Goal: Navigation & Orientation: Understand site structure

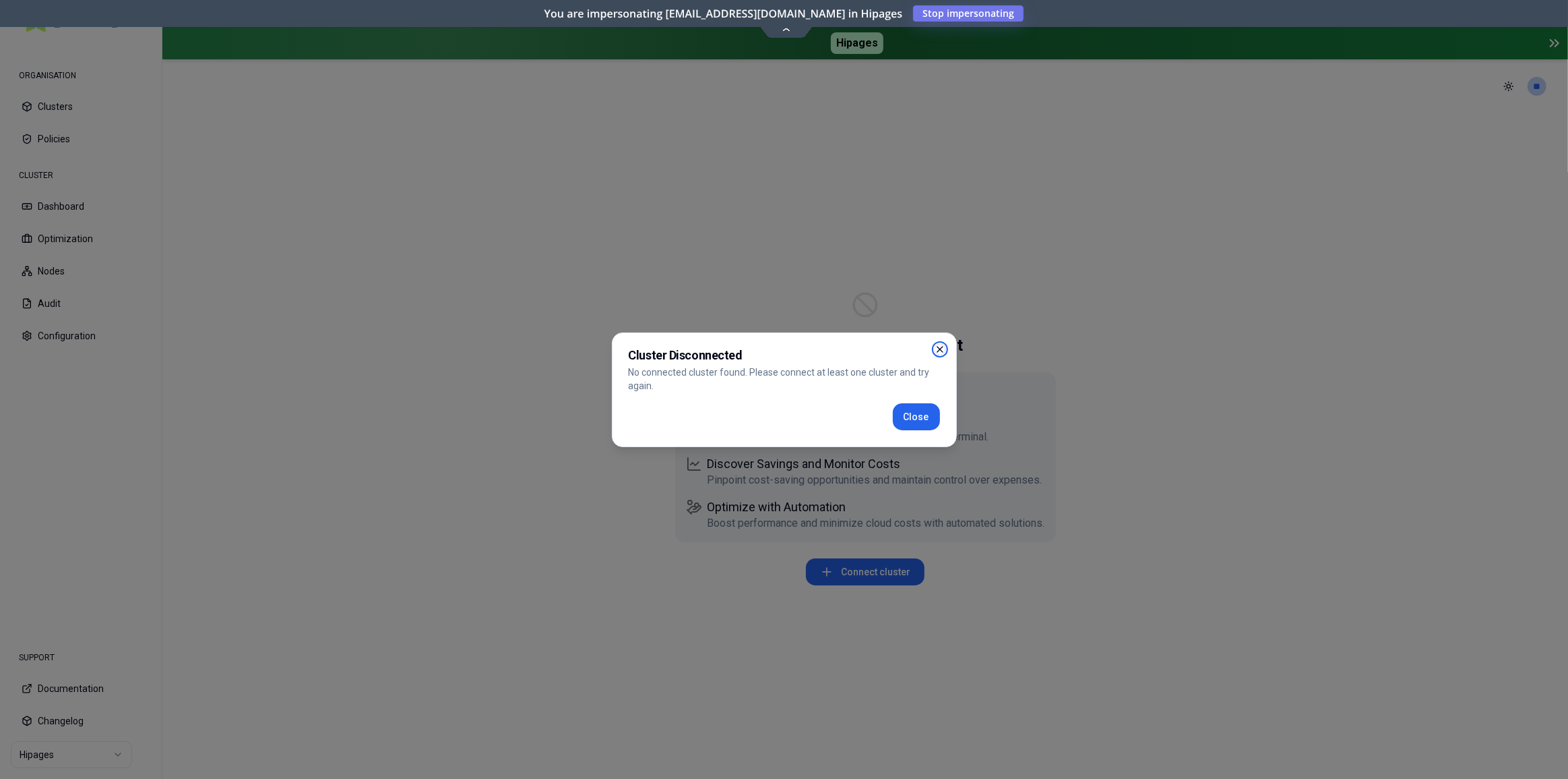
click at [944, 344] on icon "button" at bounding box center [940, 349] width 11 height 11
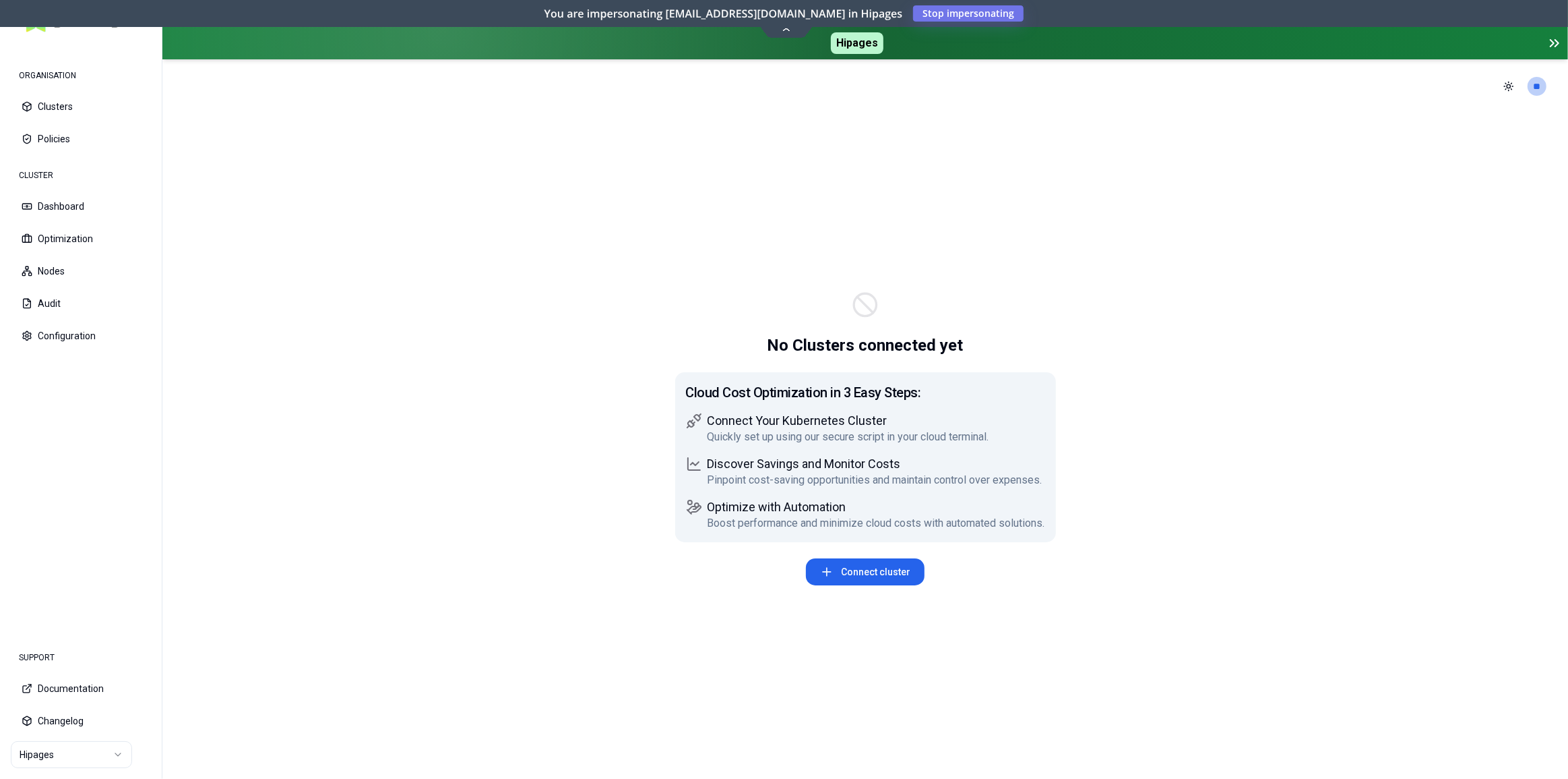
click at [861, 51] on span "Hipages" at bounding box center [857, 43] width 53 height 22
click at [788, 30] on icon at bounding box center [786, 29] width 8 height 4
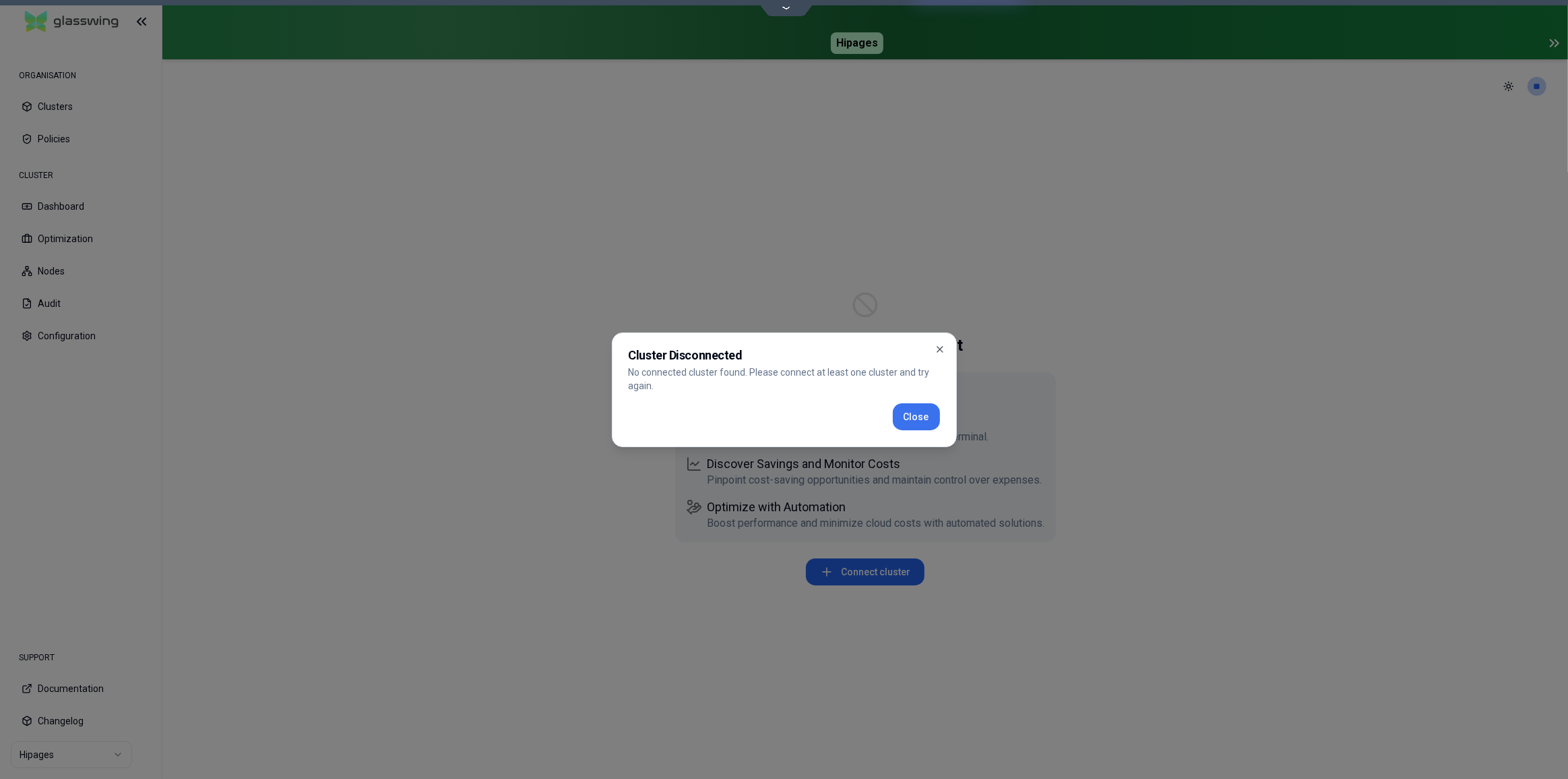
drag, startPoint x: 916, startPoint y: 411, endPoint x: 896, endPoint y: 428, distance: 26.2
click at [916, 411] on button "Close" at bounding box center [916, 416] width 47 height 27
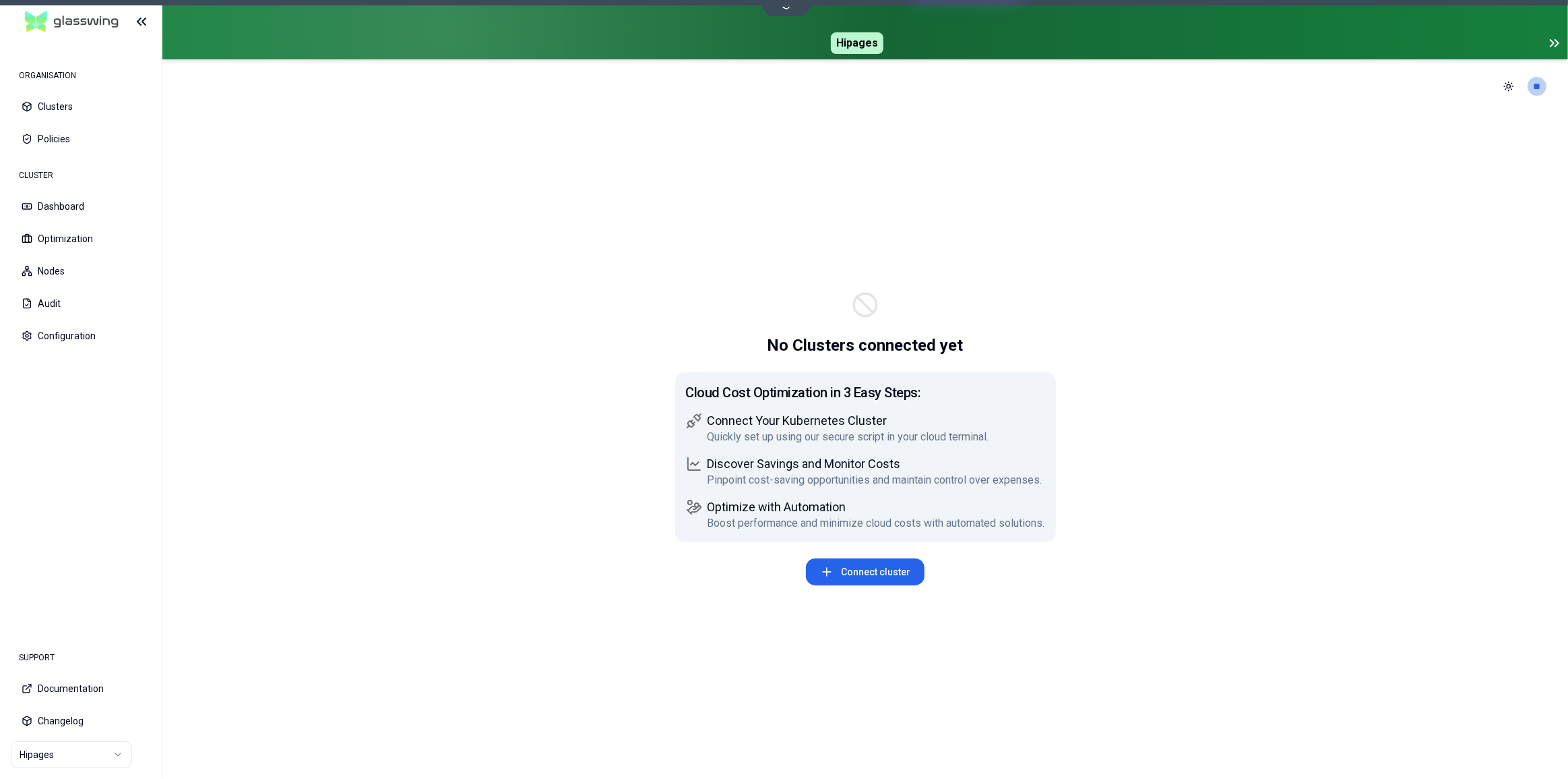
click at [21, 755] on html "ORGANISATION Clusters Policies CLUSTER Dashboard Optimization Nodes Audit Confi…" at bounding box center [784, 390] width 1568 height 779
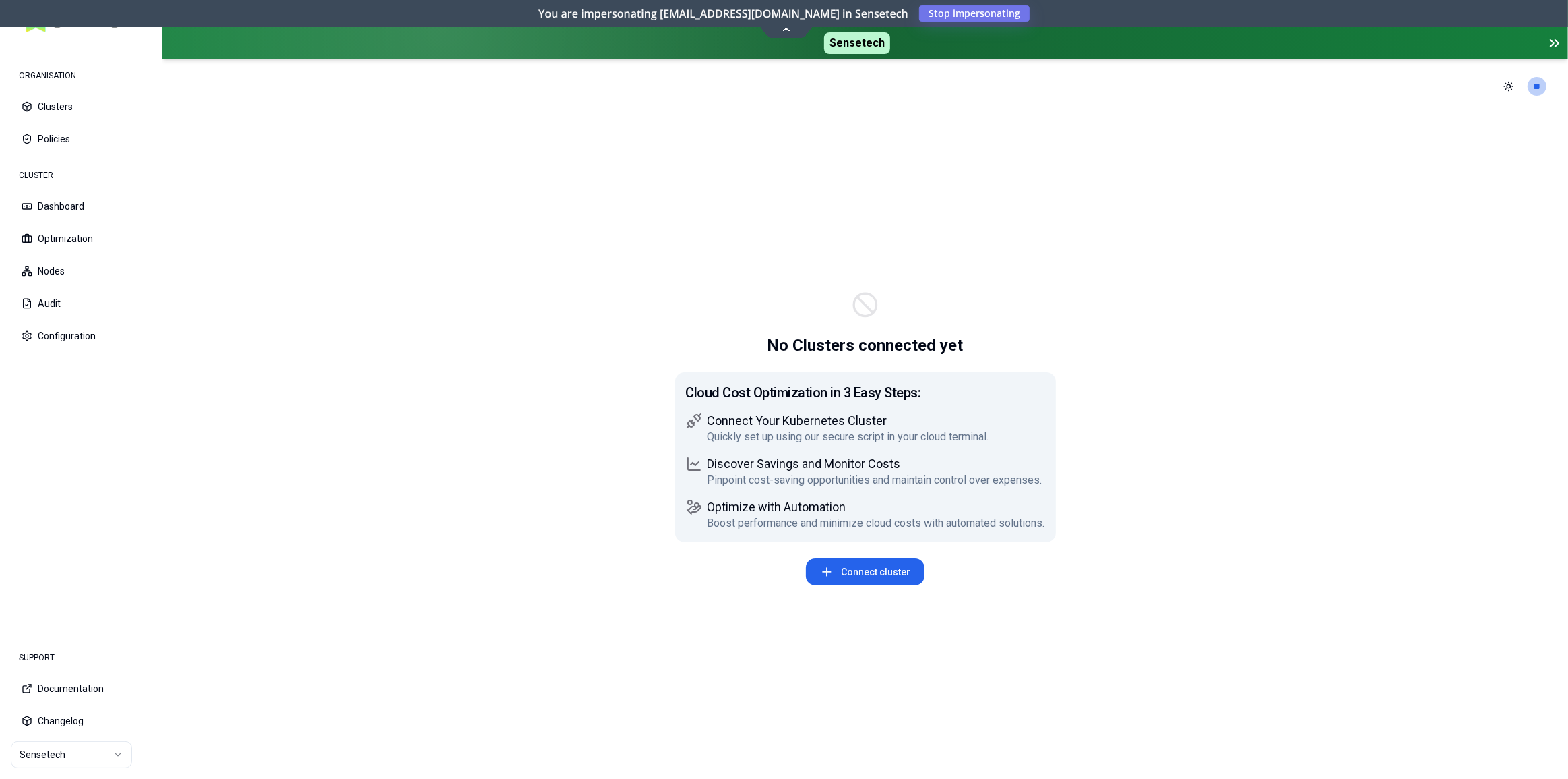
click at [785, 34] on icon at bounding box center [786, 29] width 18 height 10
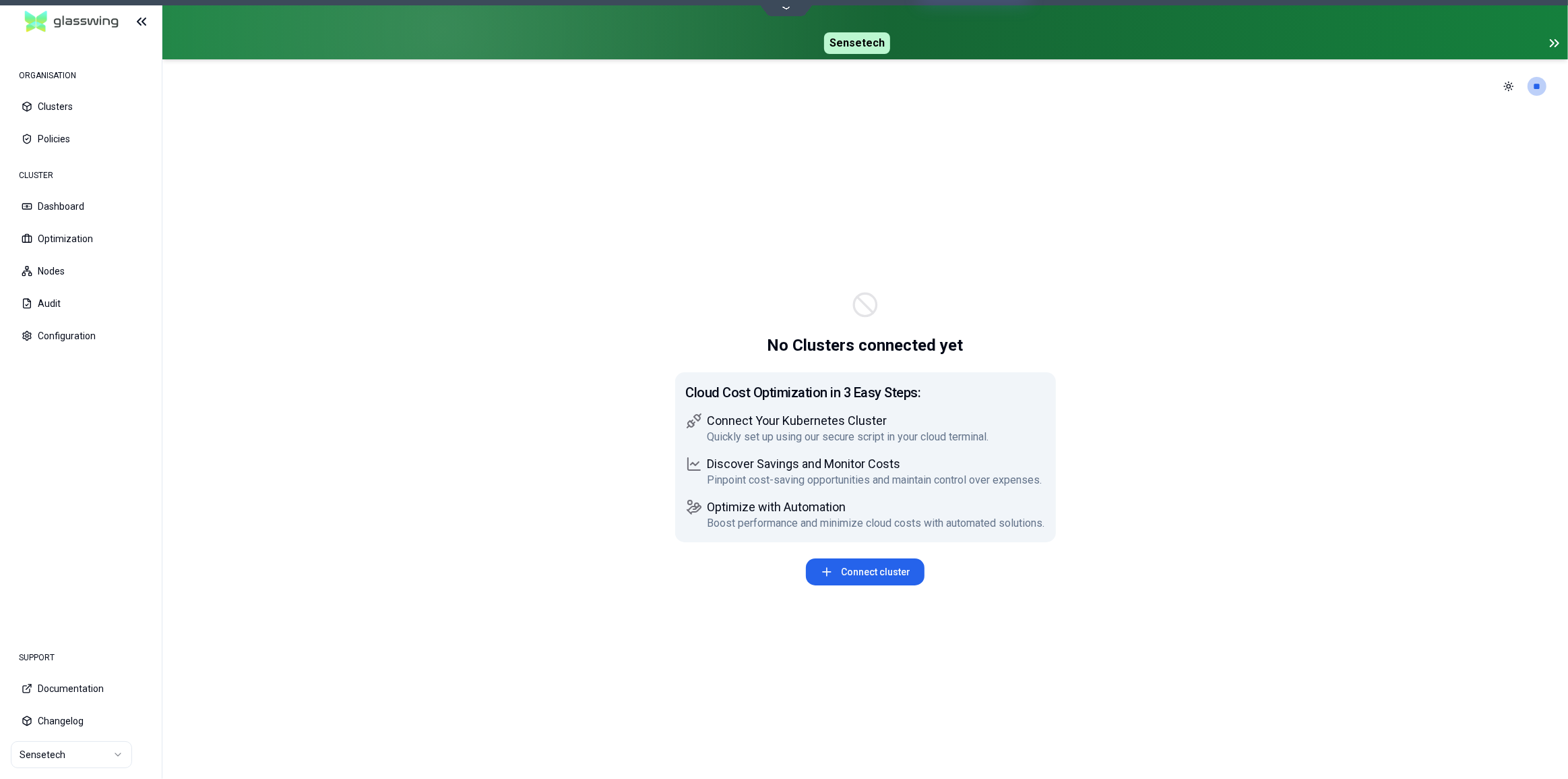
click at [785, 31] on div "Sensetech" at bounding box center [865, 30] width 1405 height 59
click at [1246, 408] on div "No Clusters connected yet Cloud Cost Optimization in 3 Easy Steps: Connect Your…" at bounding box center [865, 446] width 1405 height 666
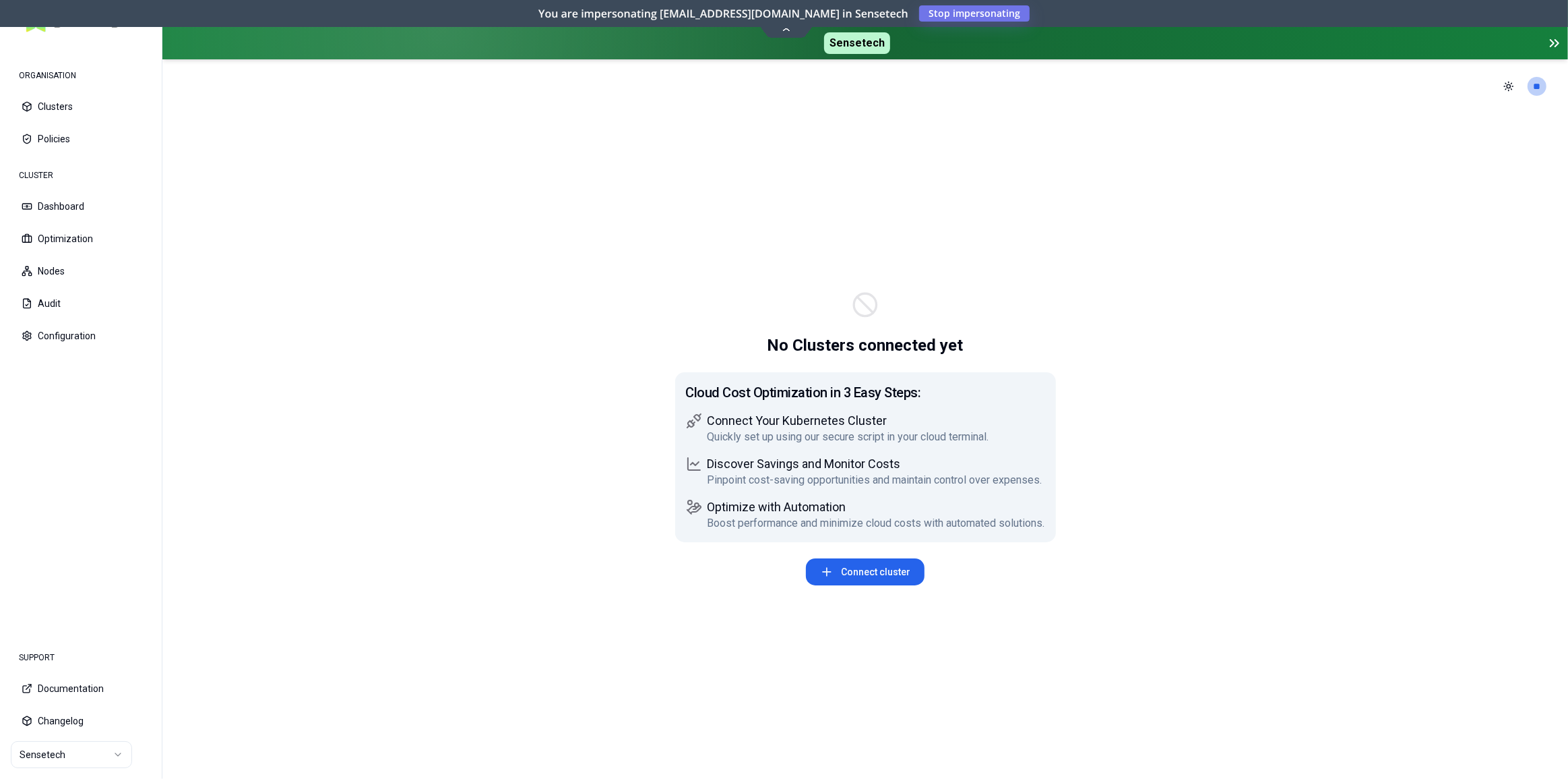
click at [787, 28] on icon at bounding box center [786, 29] width 8 height 4
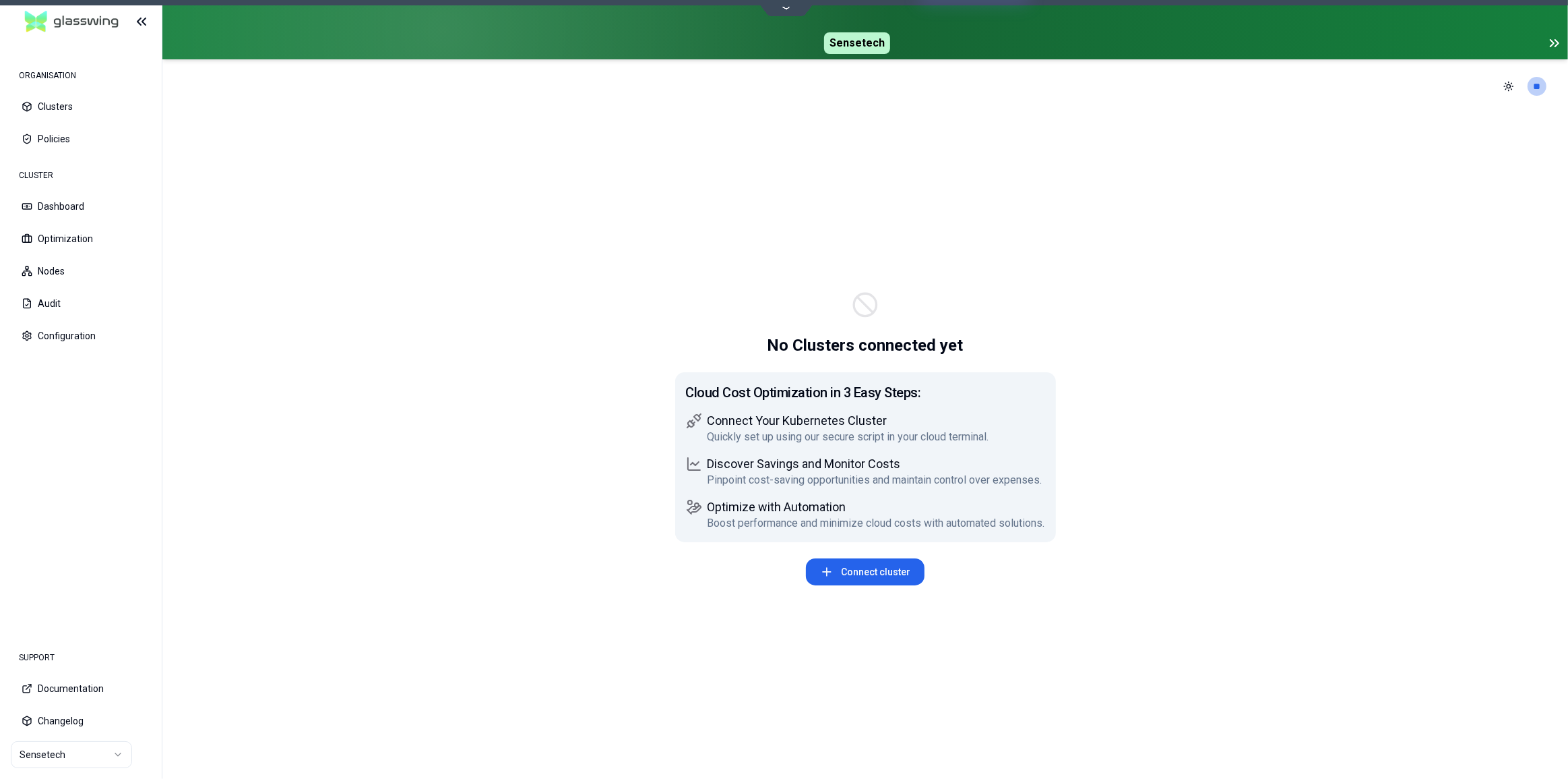
click at [1556, 43] on icon at bounding box center [1554, 43] width 16 height 16
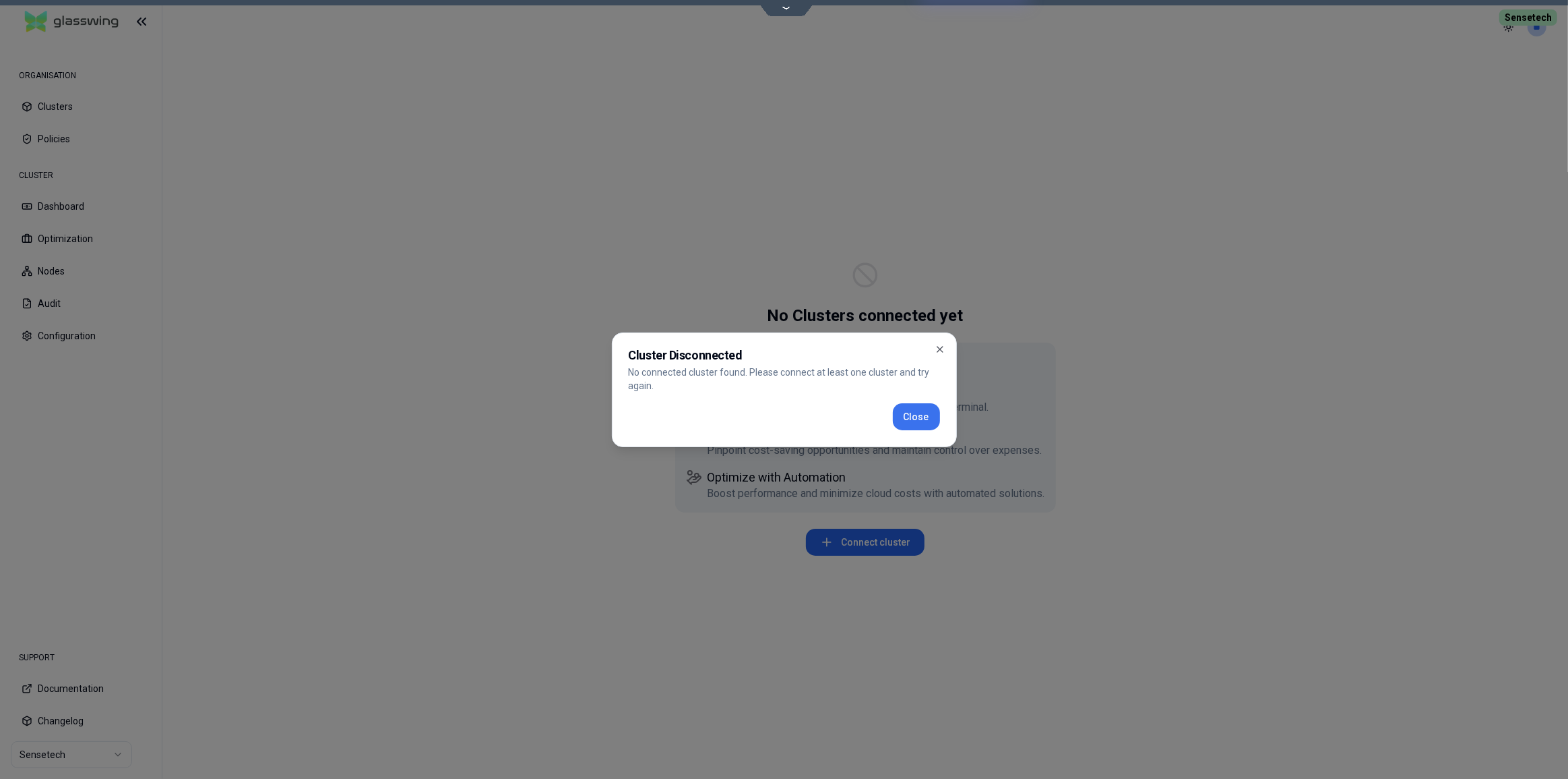
click at [907, 414] on button "Close" at bounding box center [916, 416] width 47 height 27
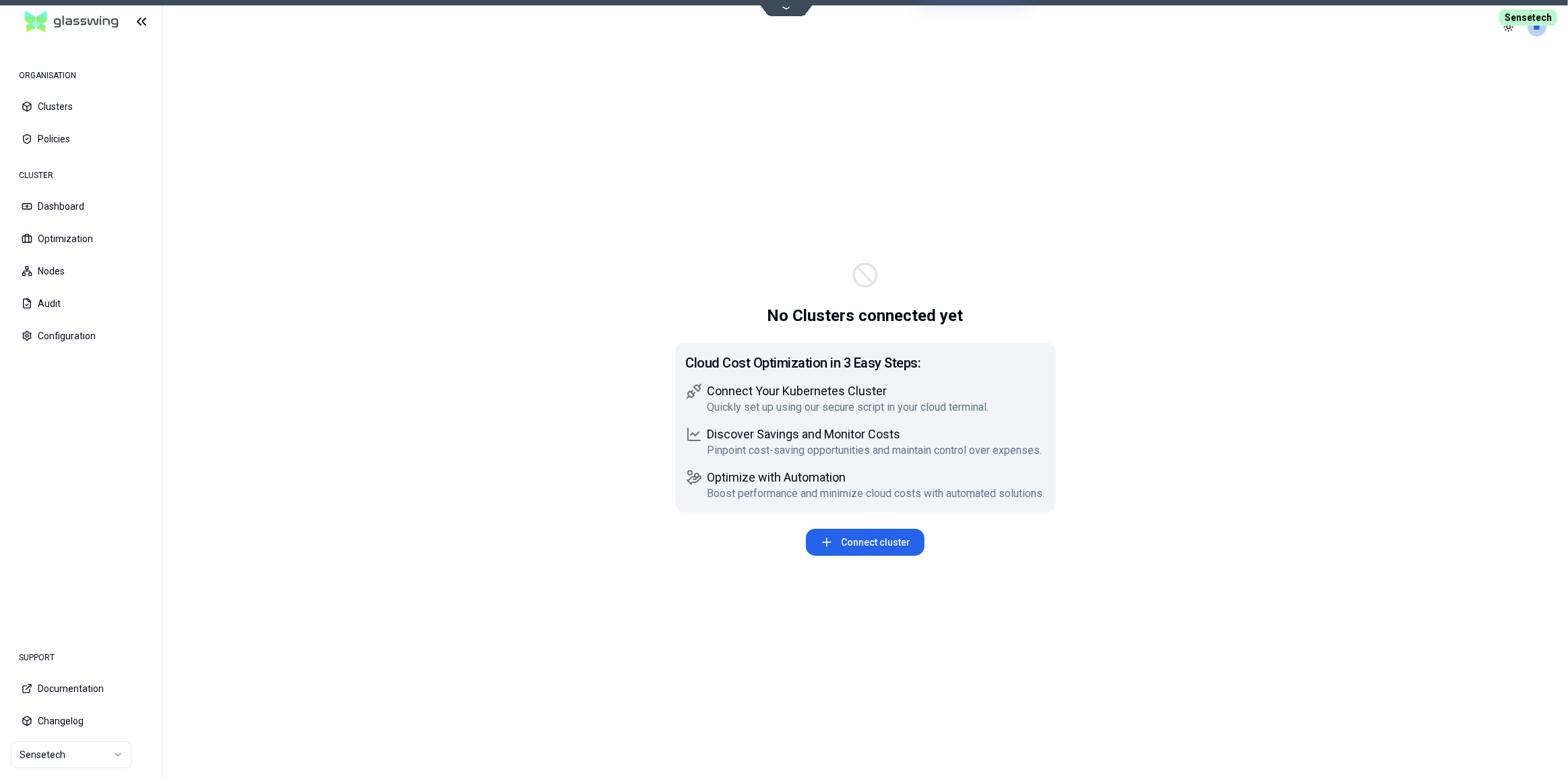
click at [67, 755] on html "ORGANISATION Clusters Policies CLUSTER Dashboard Optimization Nodes Audit Confi…" at bounding box center [784, 390] width 1568 height 779
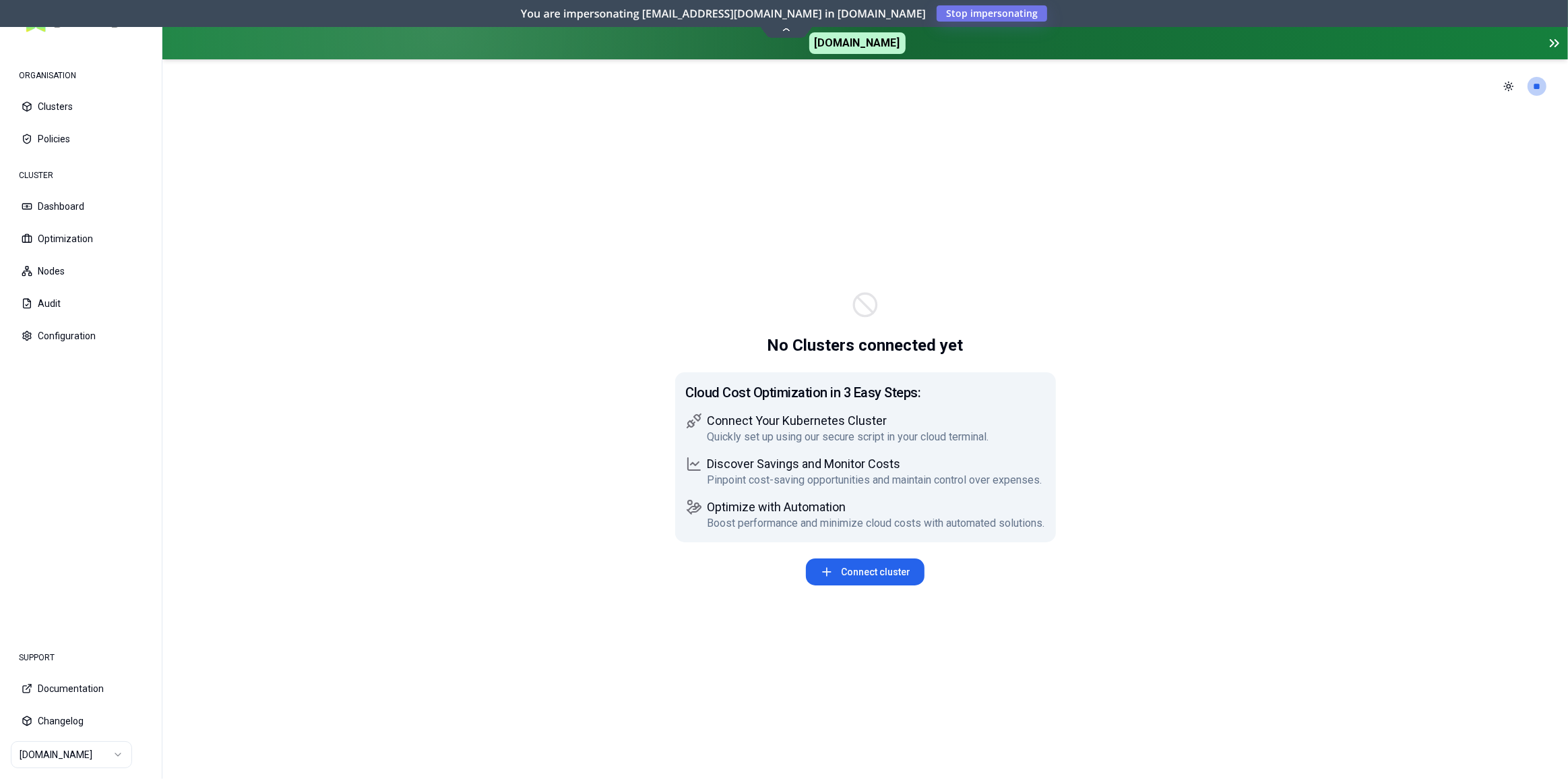
click at [78, 757] on html "ORGANISATION Clusters Policies CLUSTER Dashboard Optimization Nodes Audit Confi…" at bounding box center [784, 390] width 1568 height 779
